Goal: Navigation & Orientation: Understand site structure

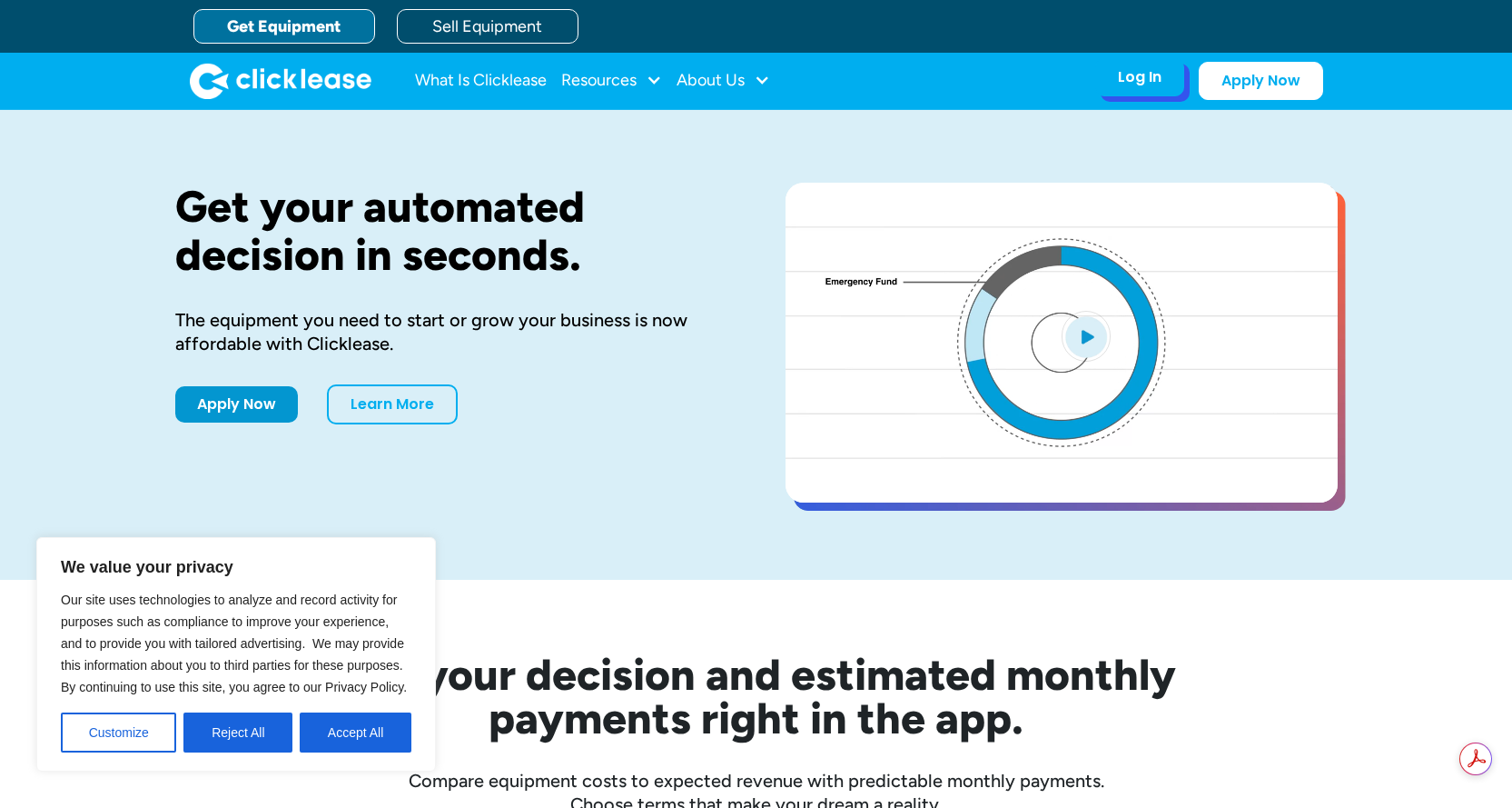
click at [1163, 78] on div "Log In Account login I use Clicklease to get my equipment Partner Portal I offe…" at bounding box center [1140, 77] width 89 height 38
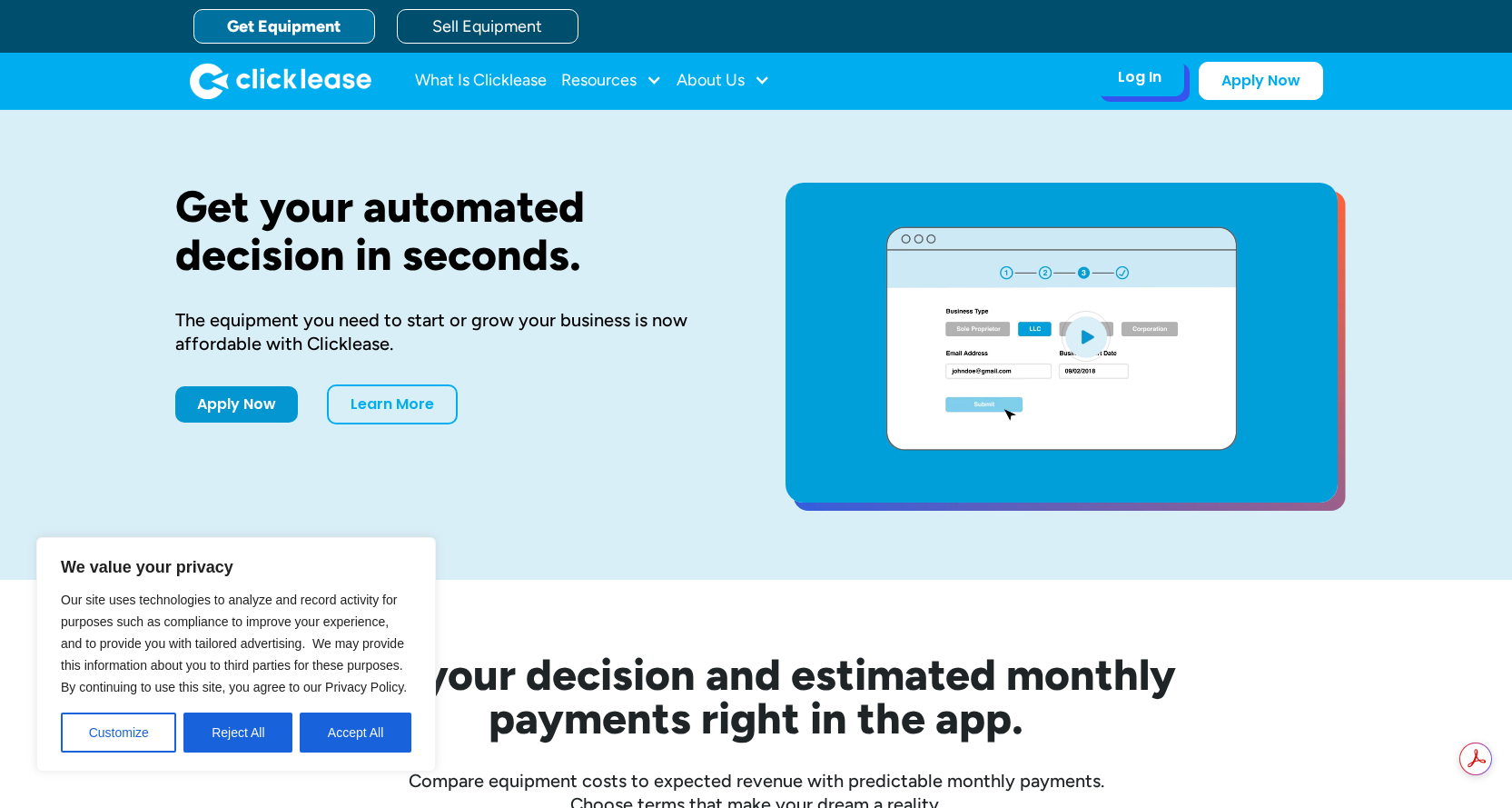
click at [1141, 80] on div "Log In" at bounding box center [1140, 77] width 43 height 18
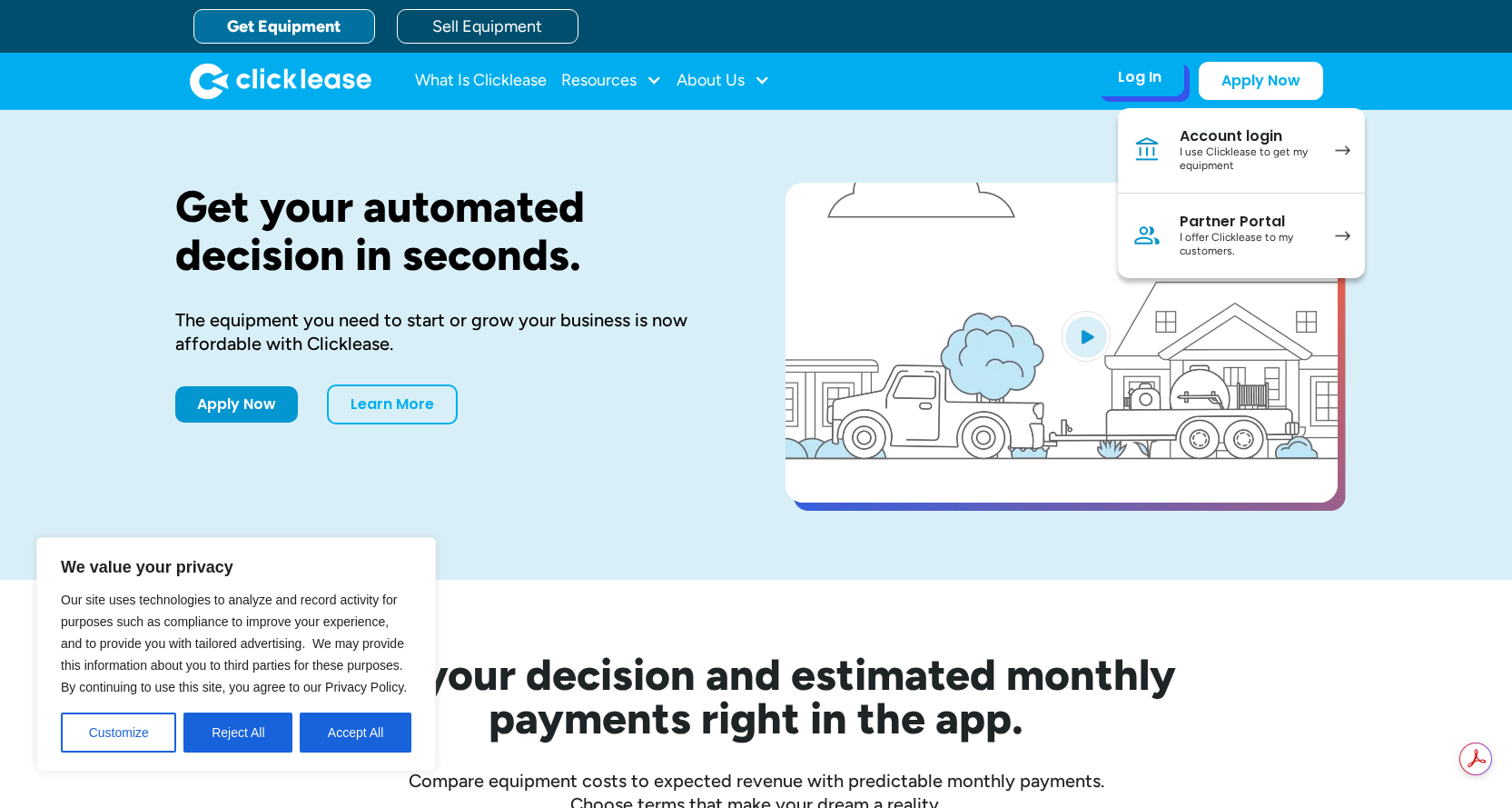
click at [1201, 143] on div "Account login" at bounding box center [1248, 137] width 137 height 18
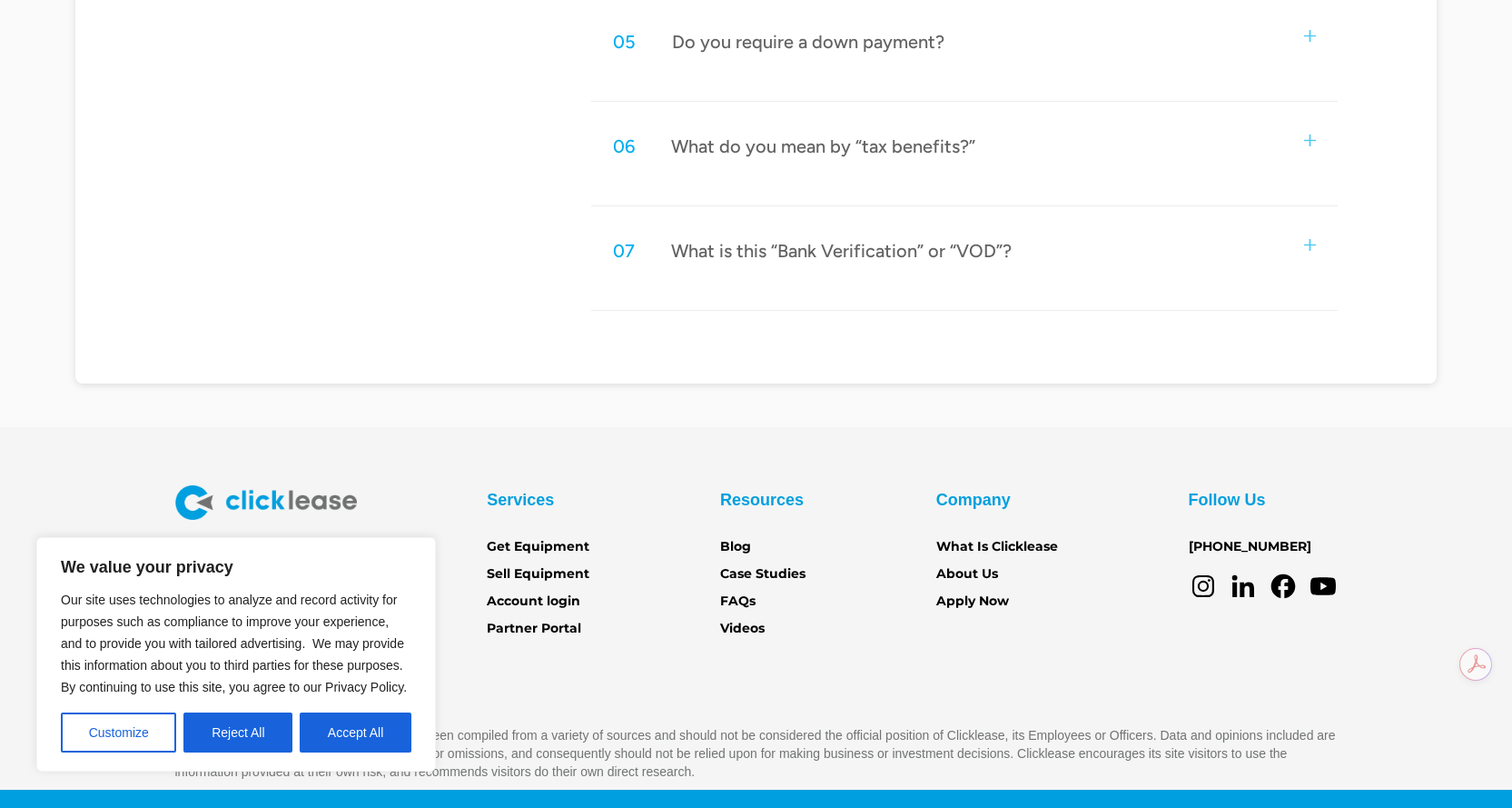
scroll to position [1446, 0]
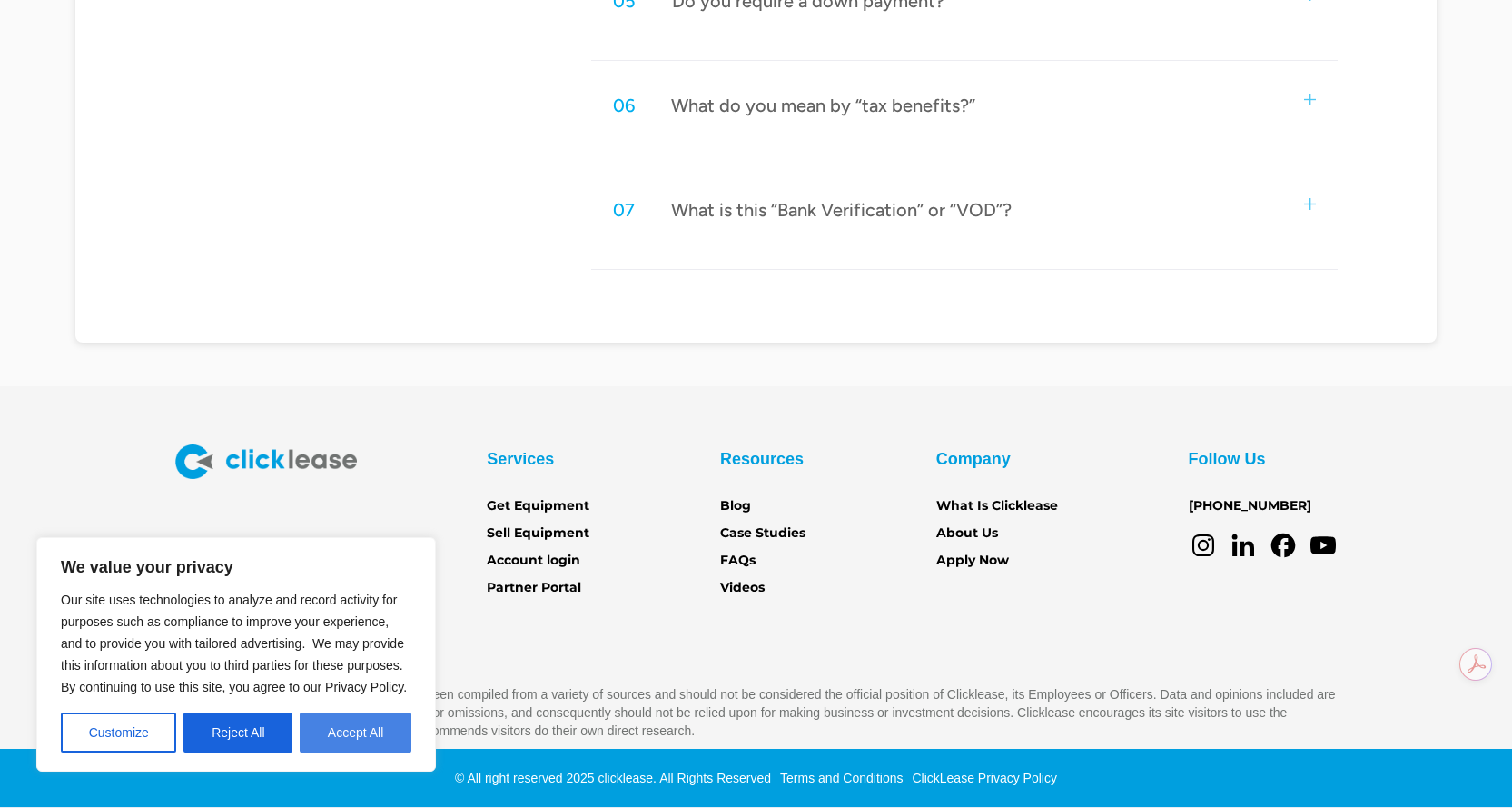
click at [362, 732] on button "Accept All" at bounding box center [355, 731] width 112 height 40
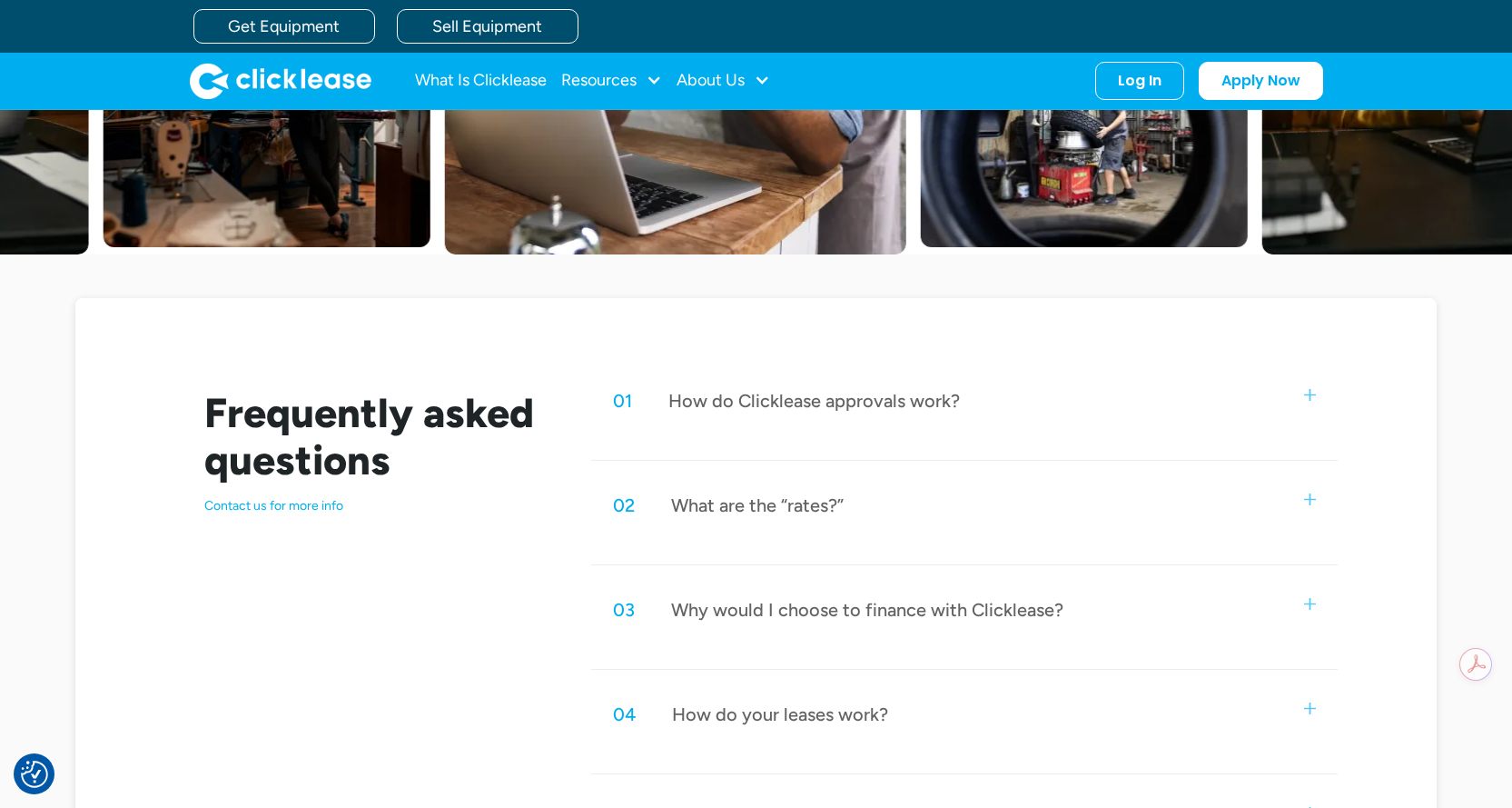
scroll to position [356, 0]
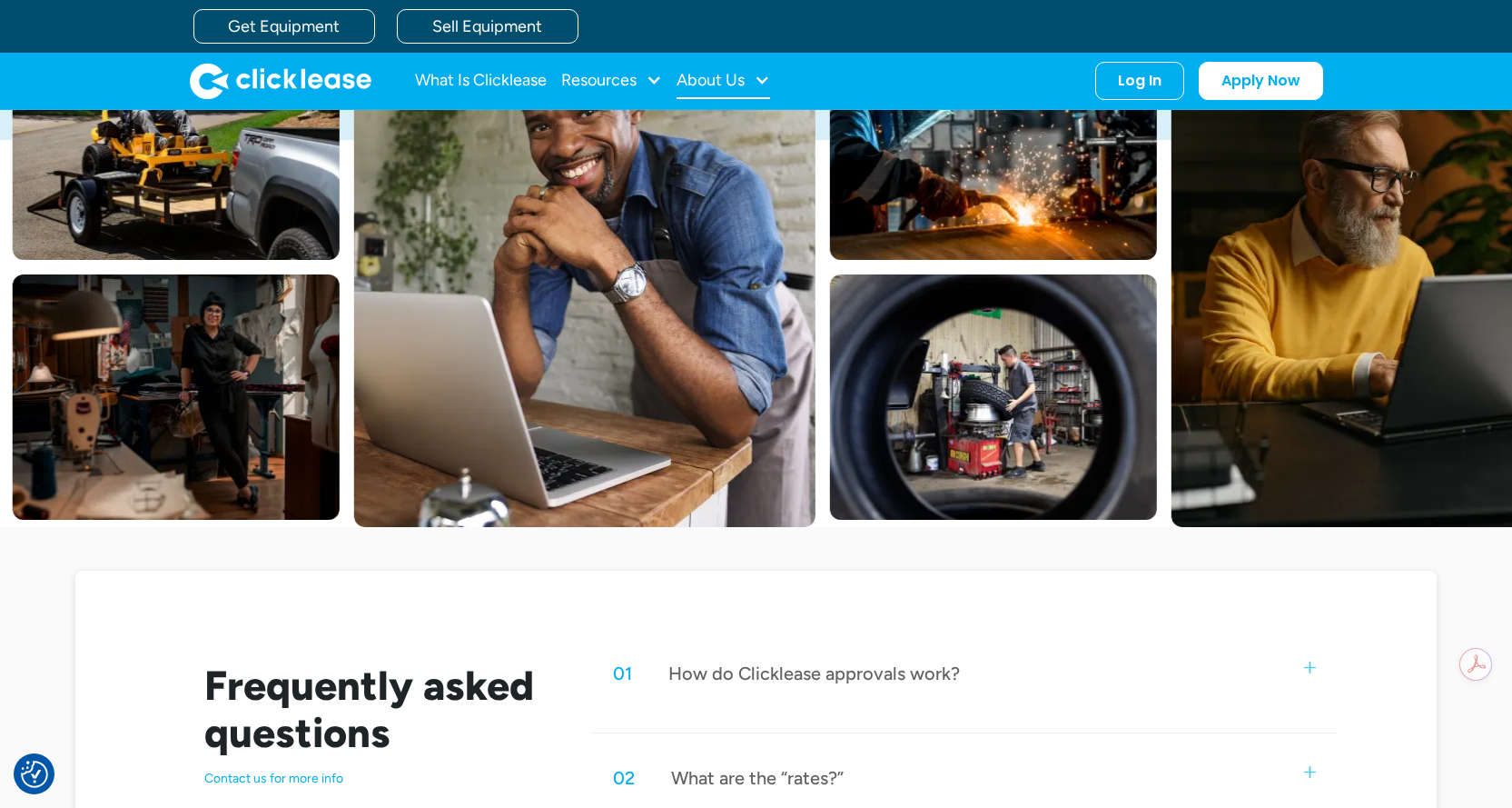
click at [748, 74] on div "About Us" at bounding box center [723, 80] width 93 height 36
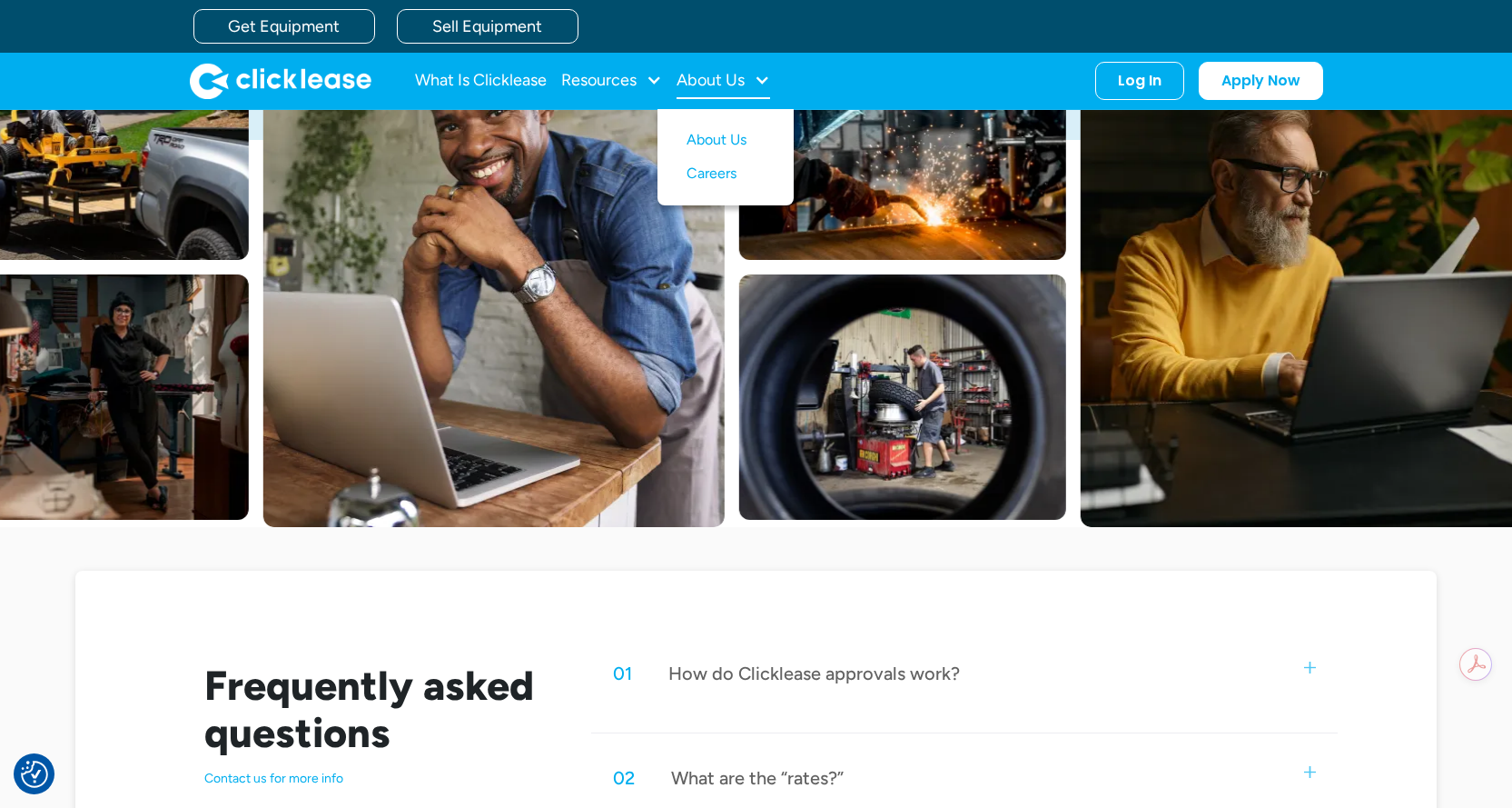
click at [748, 74] on div "About Us" at bounding box center [723, 80] width 93 height 36
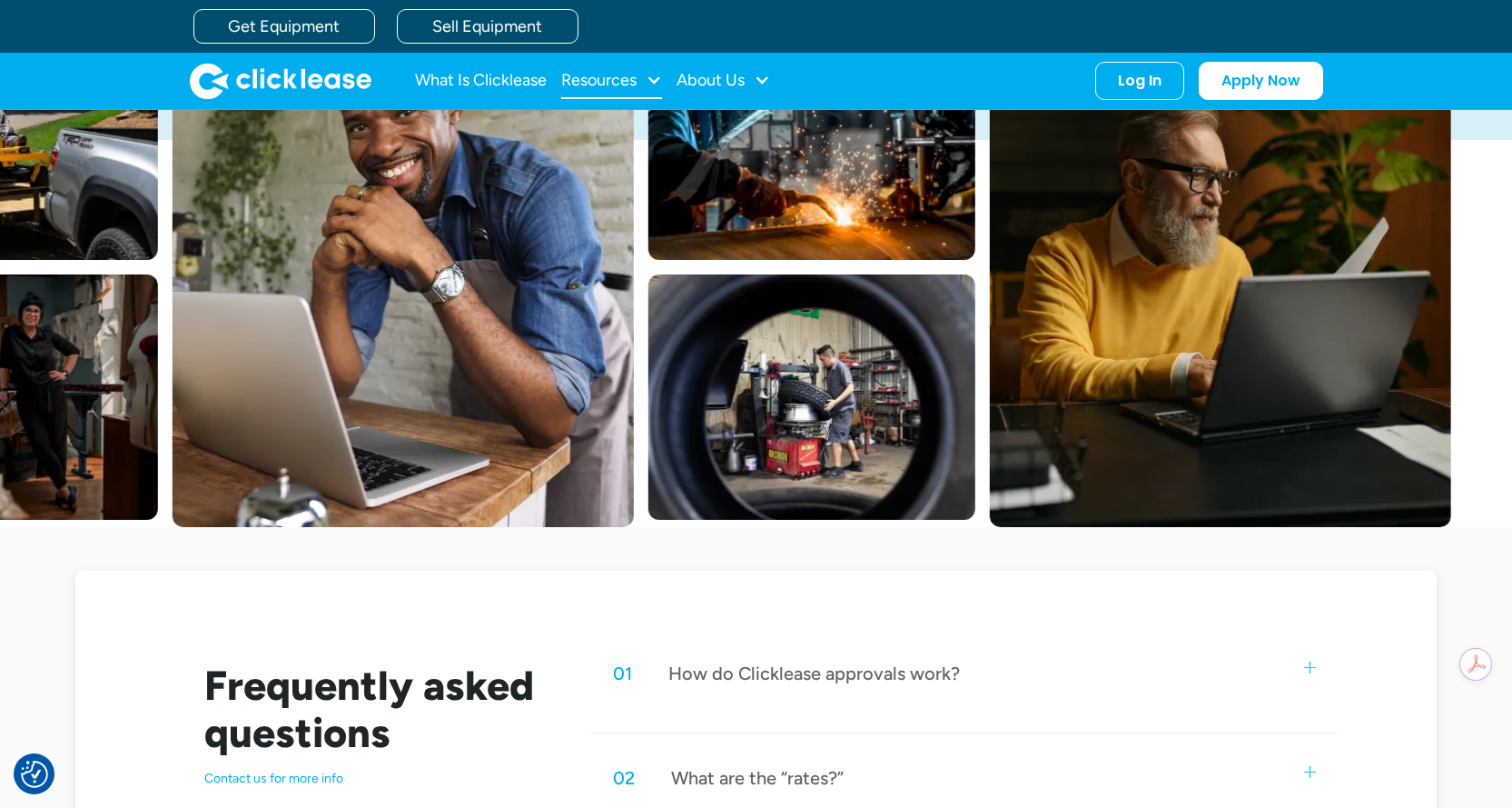
click at [636, 80] on div "Resources" at bounding box center [599, 80] width 76 height 0
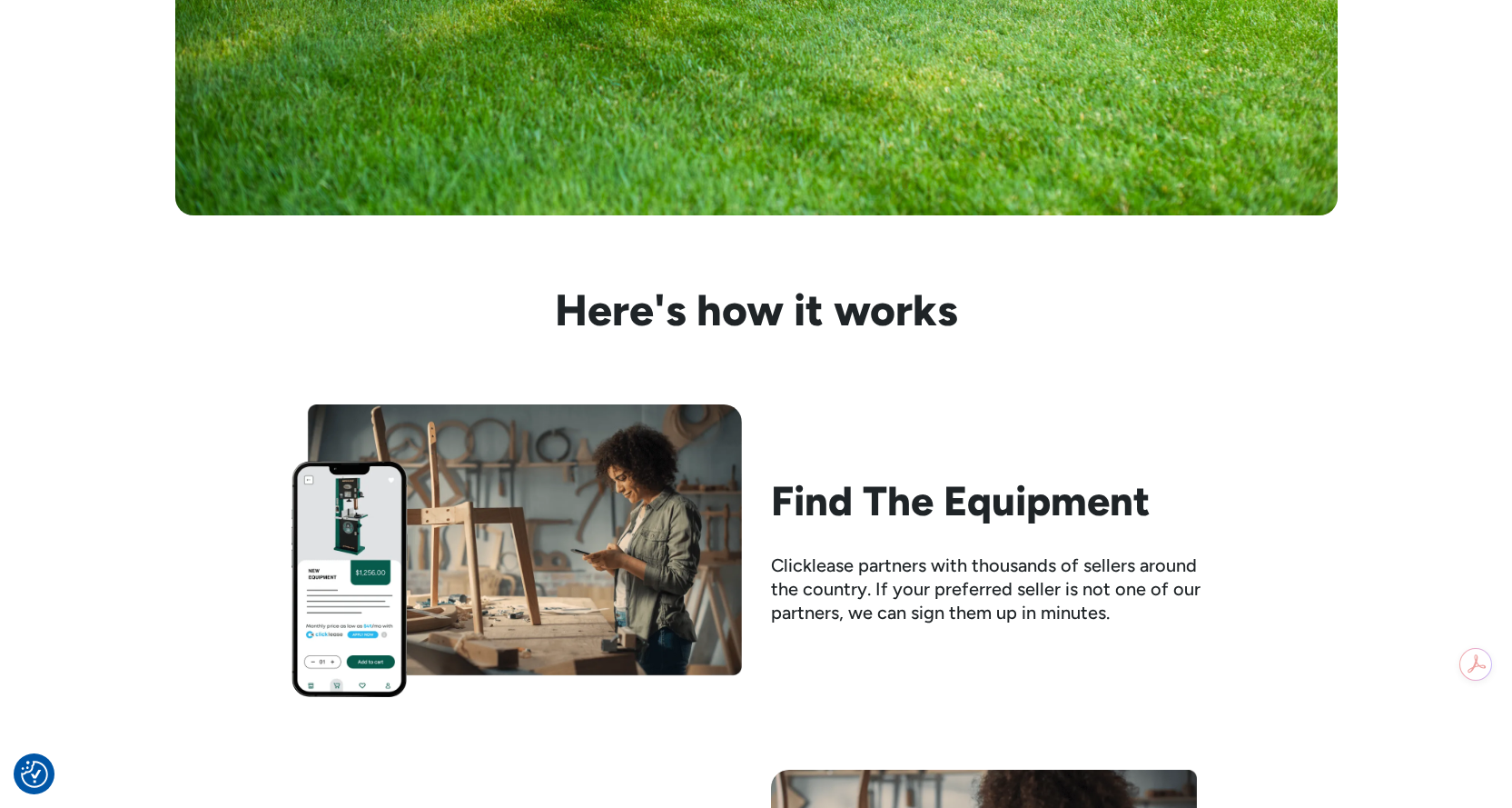
scroll to position [1363, 0]
